Goal: Navigation & Orientation: Understand site structure

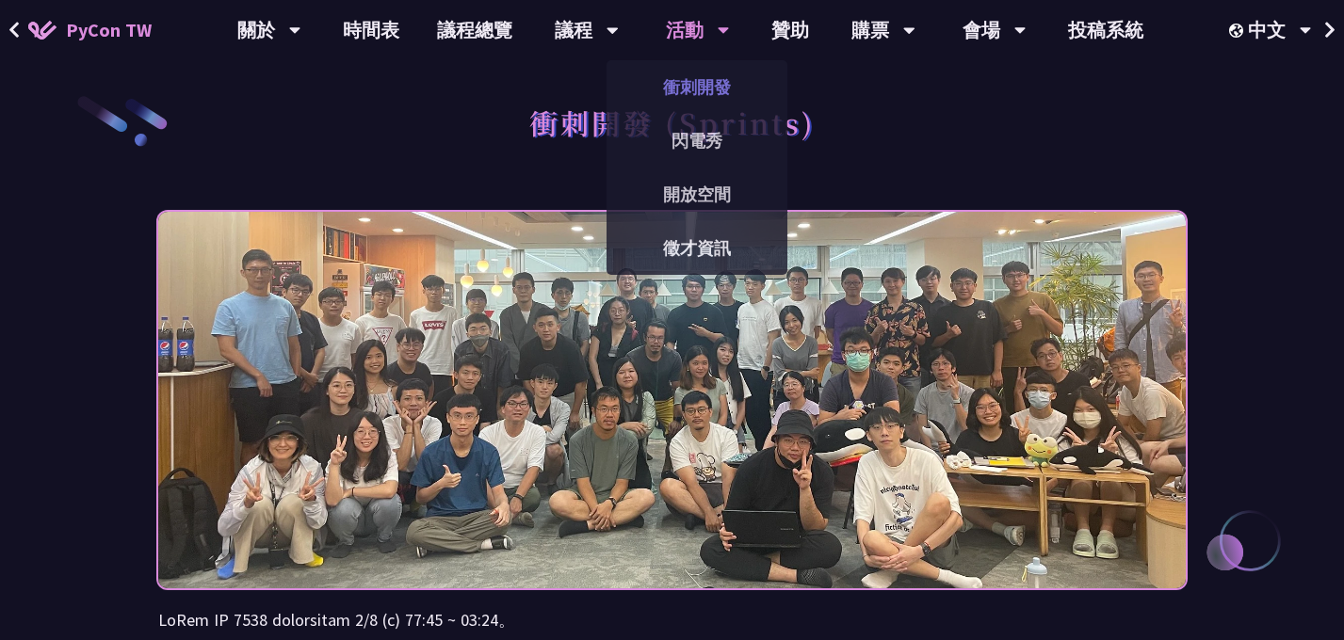
click at [672, 87] on link "衝刺開發" at bounding box center [696, 87] width 181 height 44
click at [690, 143] on link "閃電秀" at bounding box center [696, 141] width 181 height 44
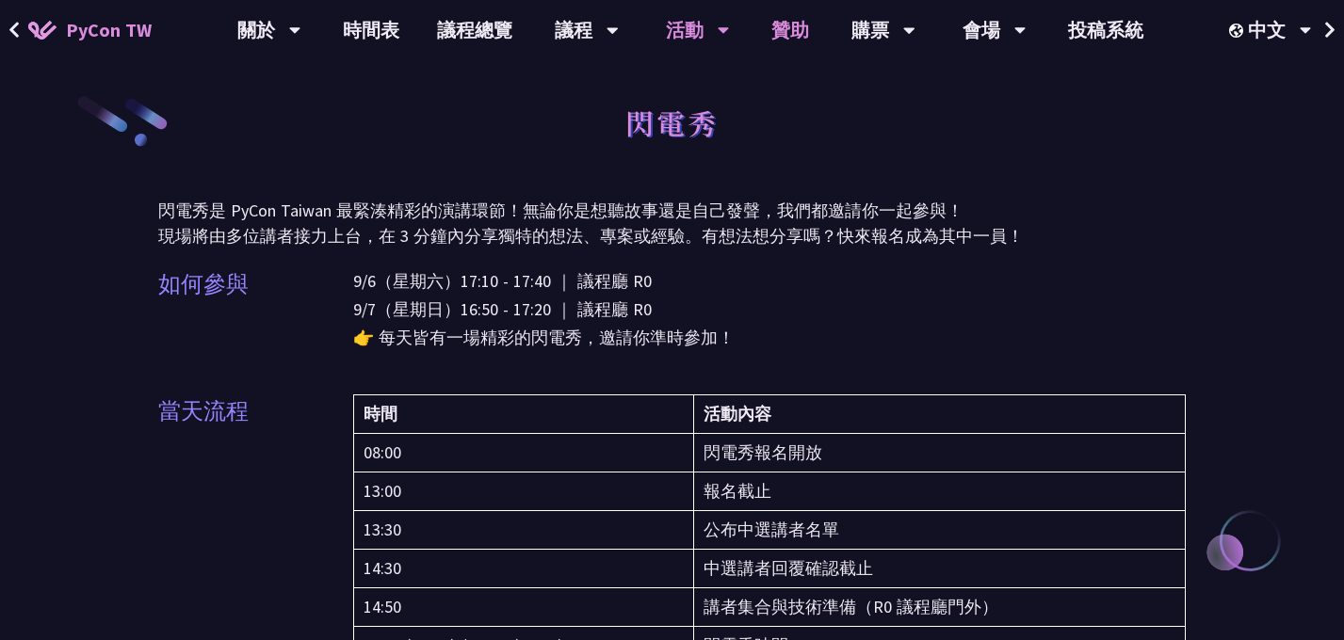
click at [787, 29] on link "贊助" at bounding box center [789, 30] width 75 height 60
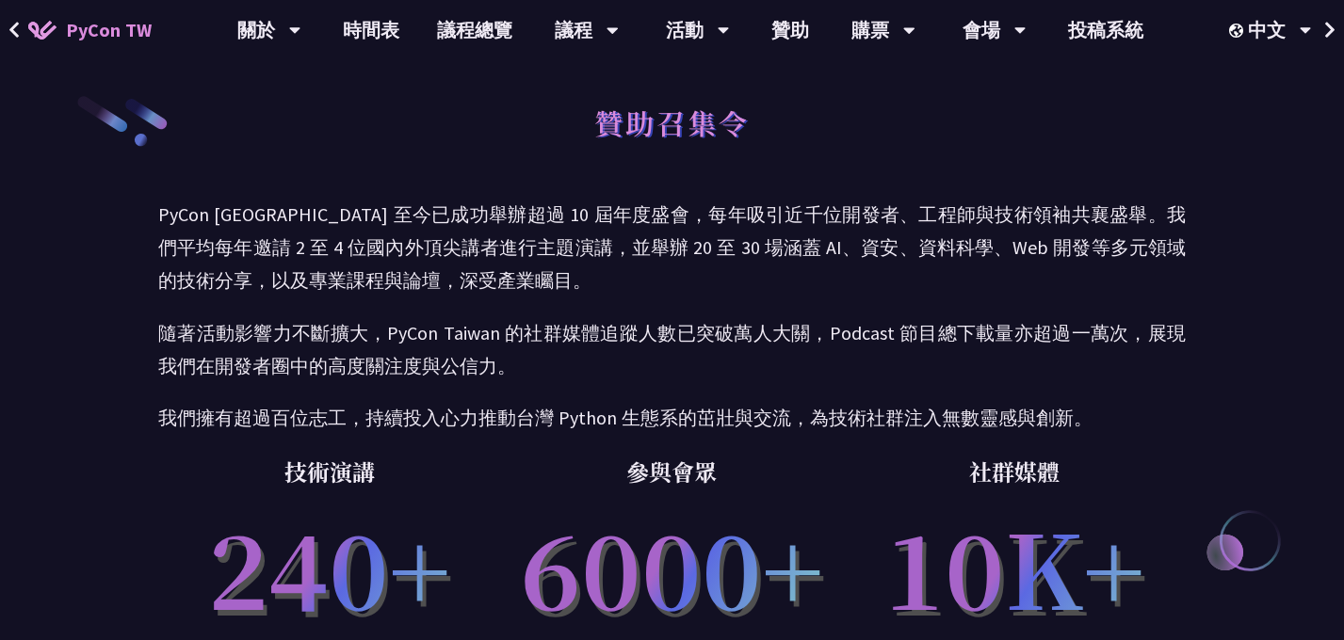
click at [91, 27] on span "PyCon TW" at bounding box center [109, 30] width 86 height 28
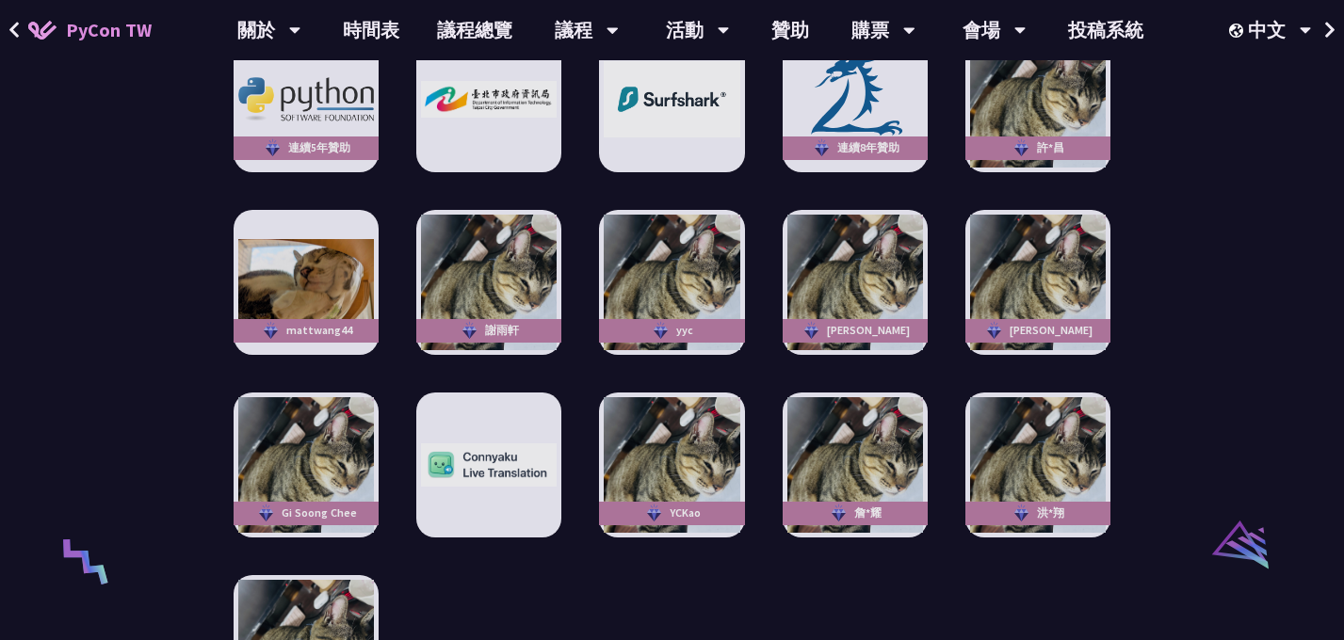
scroll to position [3425, 0]
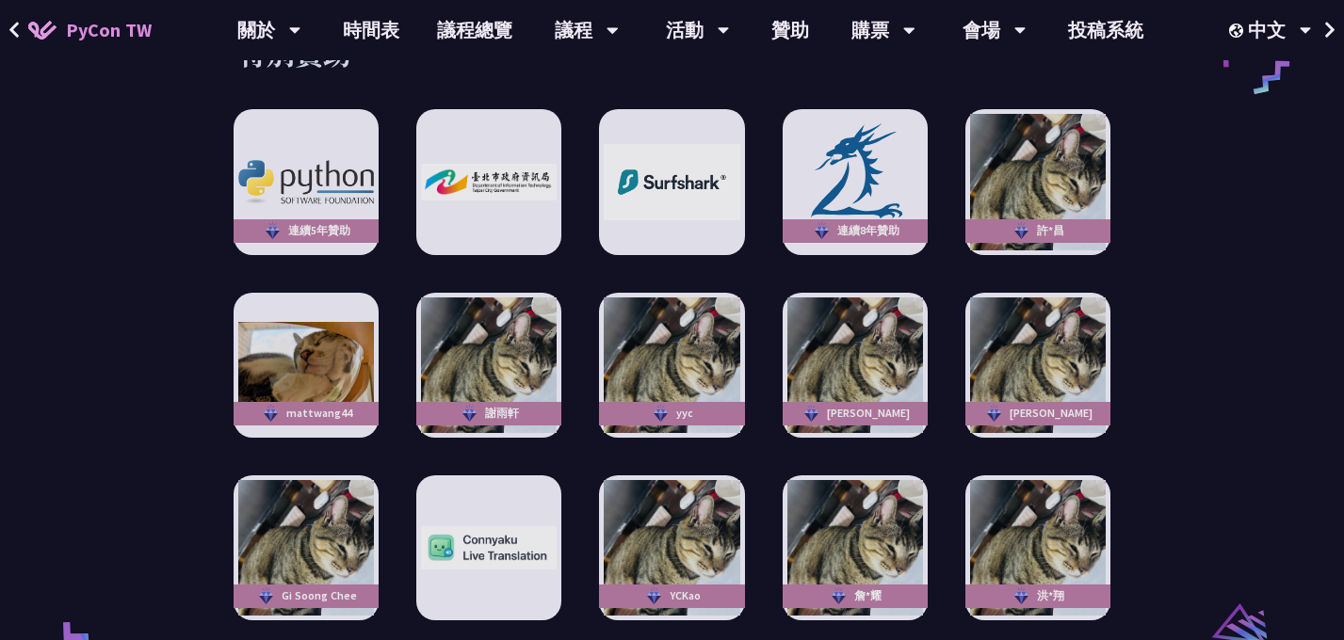
click at [770, 415] on div "連續5年贊助 連續8年贊助 許*昌 mattwang44 [PERSON_NAME] [PERSON_NAME] [PERSON_NAME] Gi Soong…" at bounding box center [672, 456] width 877 height 694
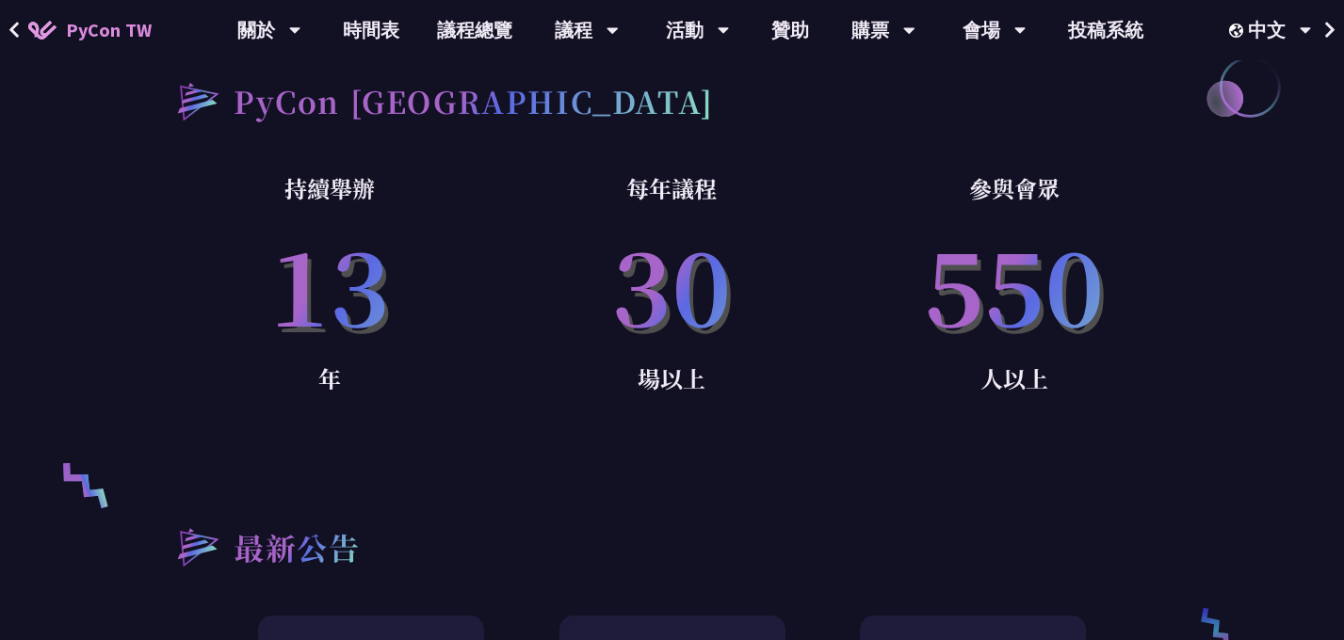
scroll to position [1153, 0]
